Goal: Task Accomplishment & Management: Manage account settings

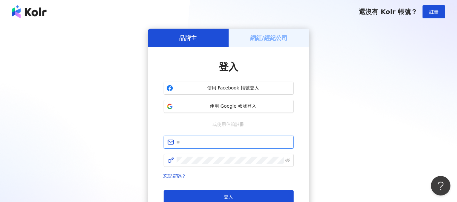
drag, startPoint x: 196, startPoint y: 144, endPoint x: 201, endPoint y: 150, distance: 8.8
click at [196, 144] on input "text" at bounding box center [233, 142] width 113 height 7
paste input "**********"
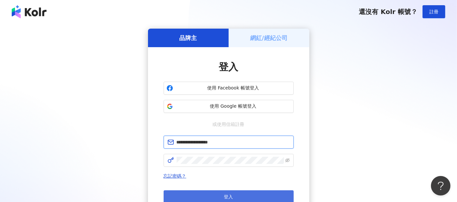
type input "**********"
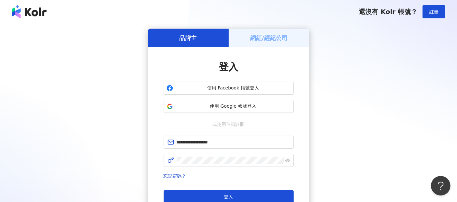
click at [360, 139] on div "**********" at bounding box center [229, 129] width 442 height 201
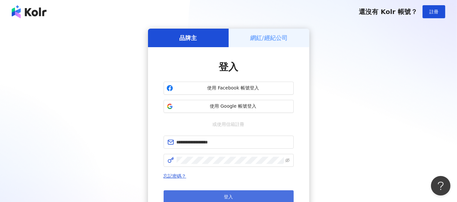
click at [254, 191] on button "登入" at bounding box center [229, 196] width 130 height 13
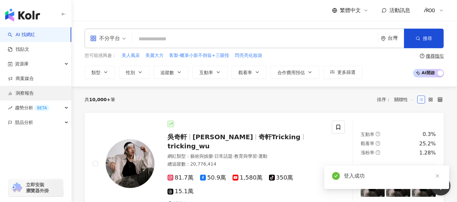
click at [25, 91] on link "洞察報告" at bounding box center [21, 93] width 26 height 7
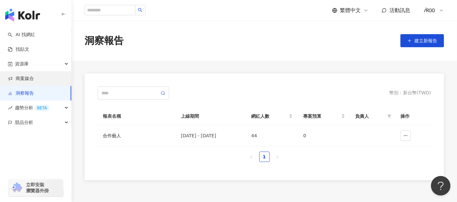
click at [26, 77] on link "商案媒合" at bounding box center [21, 78] width 26 height 7
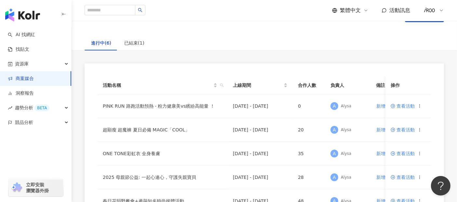
scroll to position [36, 0]
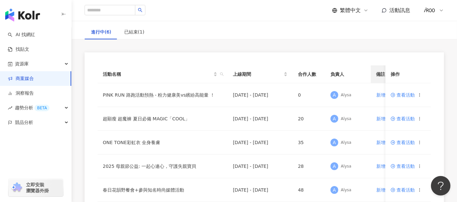
drag, startPoint x: 366, startPoint y: 72, endPoint x: 371, endPoint y: 81, distance: 9.9
click at [367, 72] on th "負責人" at bounding box center [348, 74] width 46 height 18
click at [402, 96] on span "查看活動" at bounding box center [403, 95] width 24 height 5
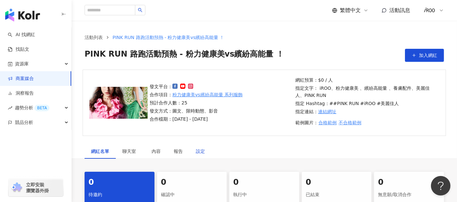
click at [203, 149] on div "設定" at bounding box center [200, 151] width 9 height 7
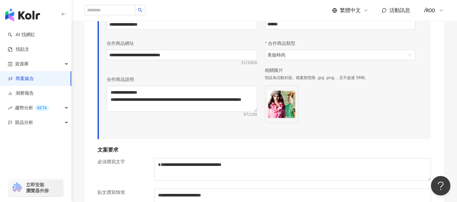
scroll to position [470, 0]
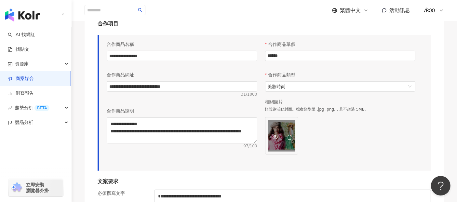
click at [284, 132] on button "button" at bounding box center [285, 135] width 13 height 8
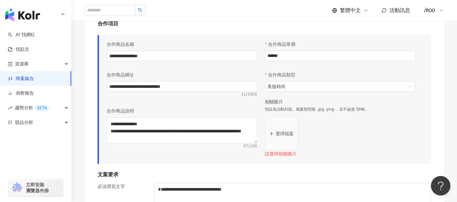
click at [281, 134] on p "選擇檔案" at bounding box center [285, 133] width 18 height 5
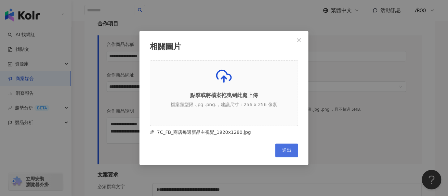
click at [284, 151] on span "送出" at bounding box center [286, 150] width 9 height 5
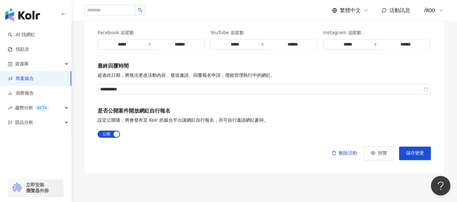
scroll to position [1292, 0]
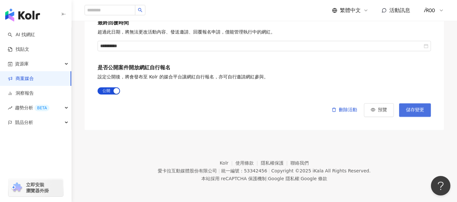
click at [411, 114] on button "儲存變更" at bounding box center [415, 110] width 32 height 14
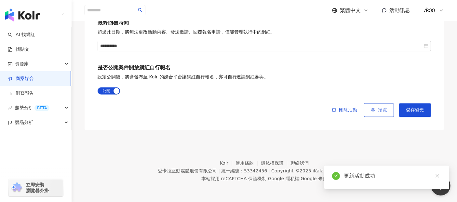
click at [380, 111] on span "預覽" at bounding box center [382, 109] width 9 height 5
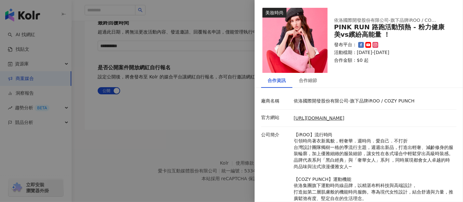
click at [193, 104] on div at bounding box center [231, 101] width 463 height 202
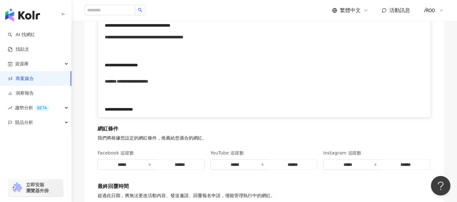
scroll to position [1105, 0]
